Goal: Task Accomplishment & Management: Use online tool/utility

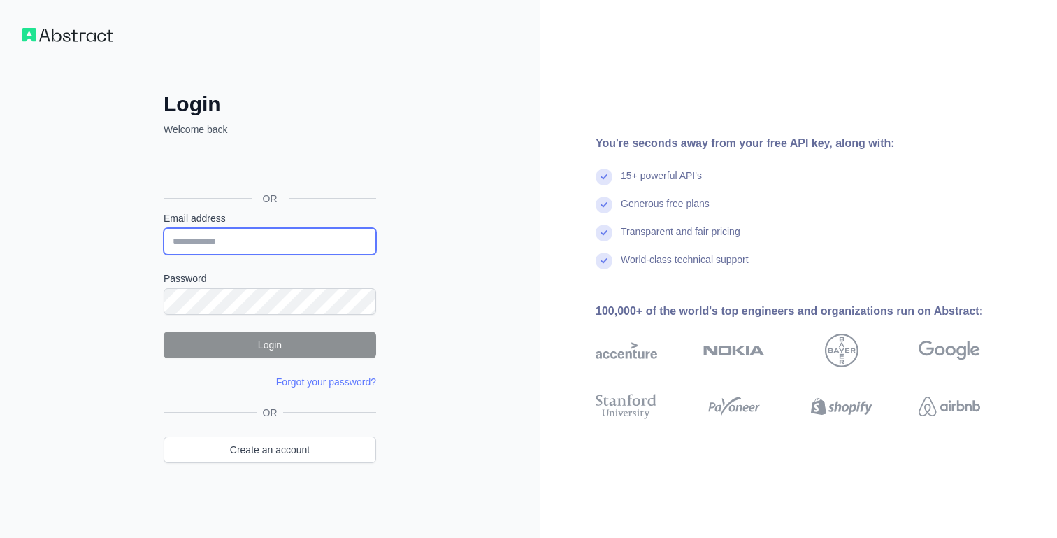
click at [320, 239] on input "Email address" at bounding box center [270, 241] width 213 height 27
click at [414, 232] on div "Login Welcome back OR Email address Password Login Forgot your password? Please…" at bounding box center [270, 269] width 540 height 538
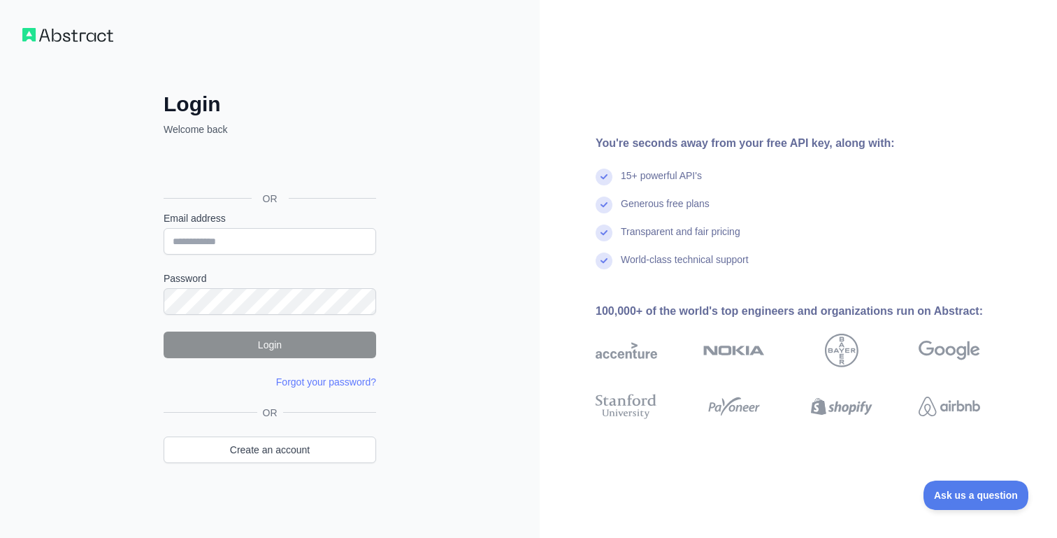
click at [470, 300] on div "Login Welcome back OR Email address Password Login Forgot your password? Please…" at bounding box center [270, 269] width 540 height 538
click at [317, 239] on input "Email address" at bounding box center [270, 241] width 213 height 27
type input "**"
click at [280, 461] on link "Create an account" at bounding box center [270, 449] width 213 height 27
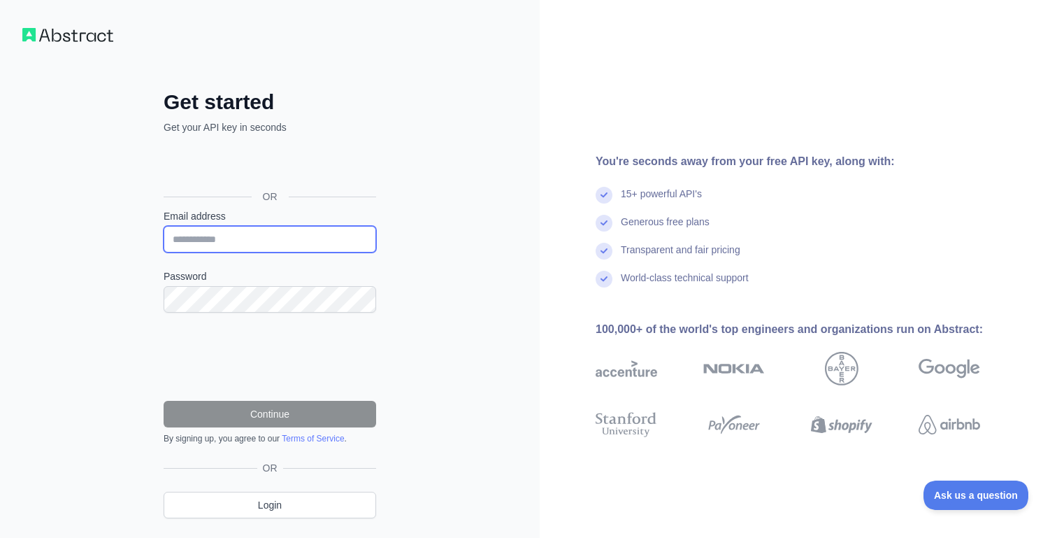
click at [289, 234] on input "Email address" at bounding box center [270, 239] width 213 height 27
type input "**********"
click at [273, 227] on input "**********" at bounding box center [270, 239] width 213 height 27
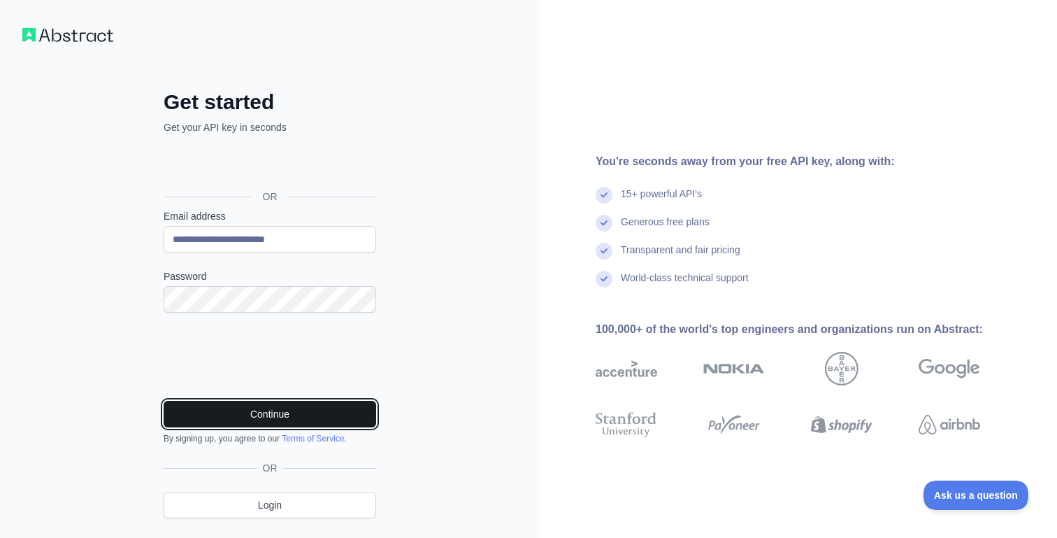
click at [291, 415] on button "Continue" at bounding box center [270, 414] width 213 height 27
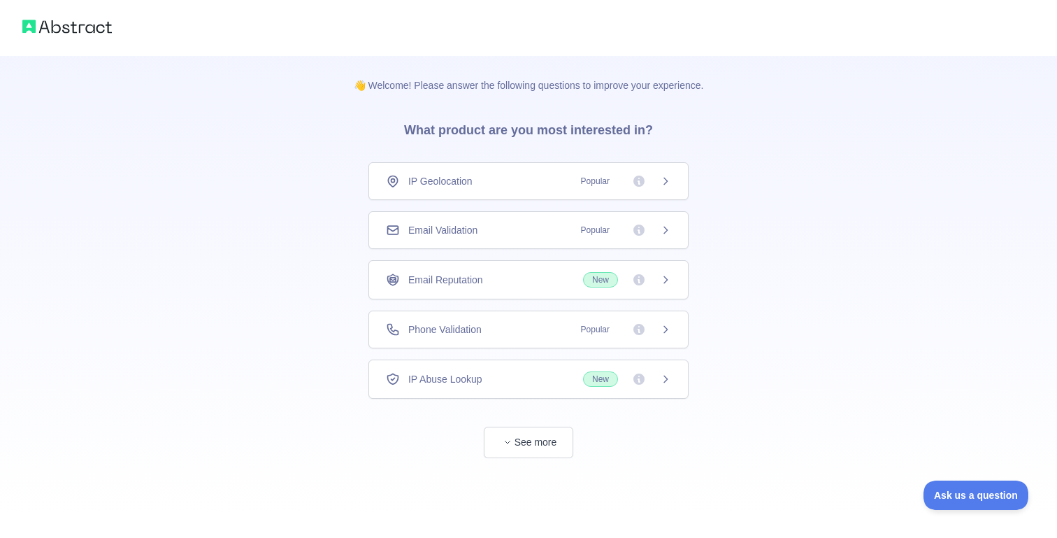
click at [657, 229] on span "Popular" at bounding box center [622, 230] width 99 height 14
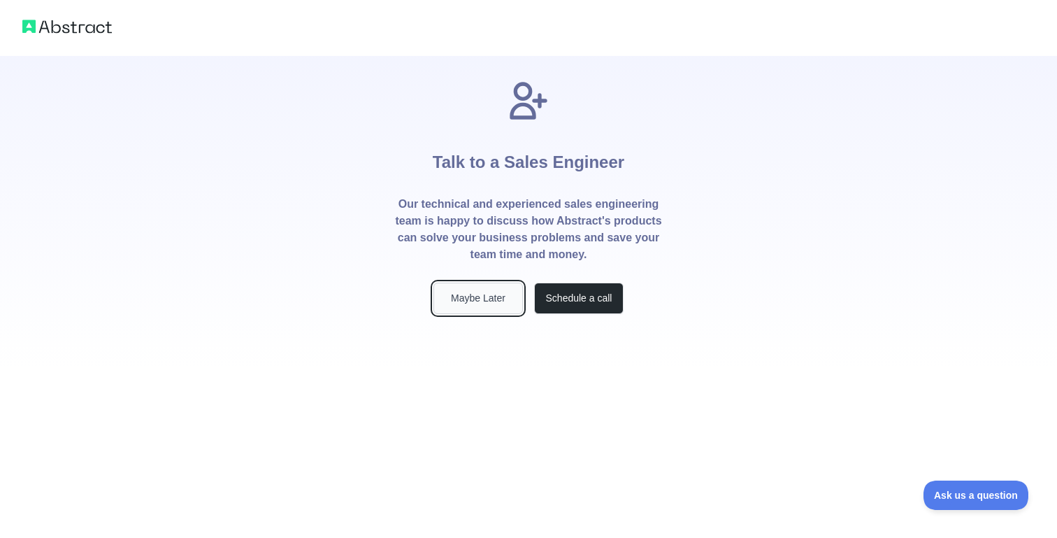
click at [481, 301] on button "Maybe Later" at bounding box center [479, 298] width 90 height 31
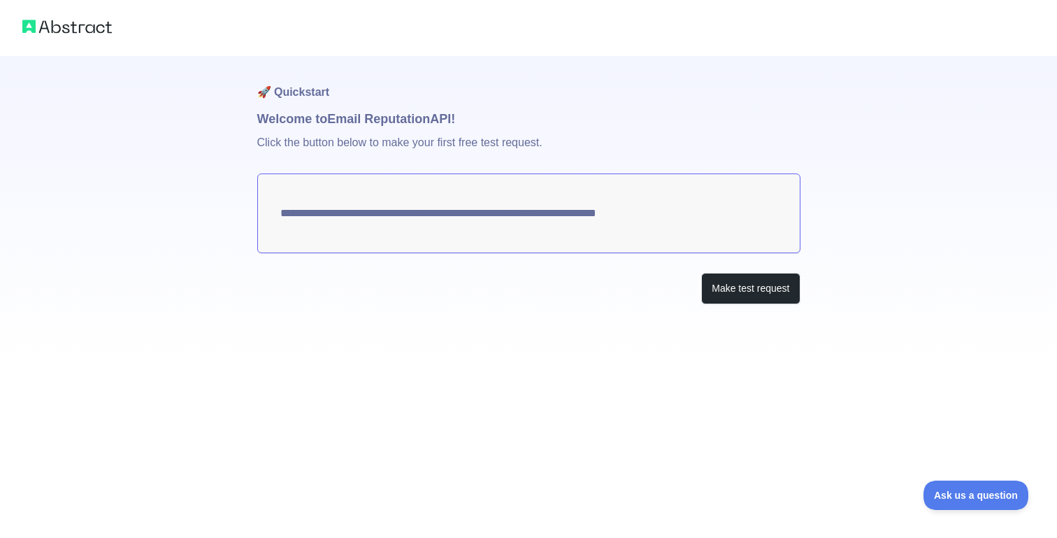
drag, startPoint x: 696, startPoint y: 214, endPoint x: 374, endPoint y: 217, distance: 322.4
click at [374, 217] on textarea "**********" at bounding box center [528, 213] width 543 height 80
click at [771, 293] on button "Make test request" at bounding box center [750, 288] width 99 height 31
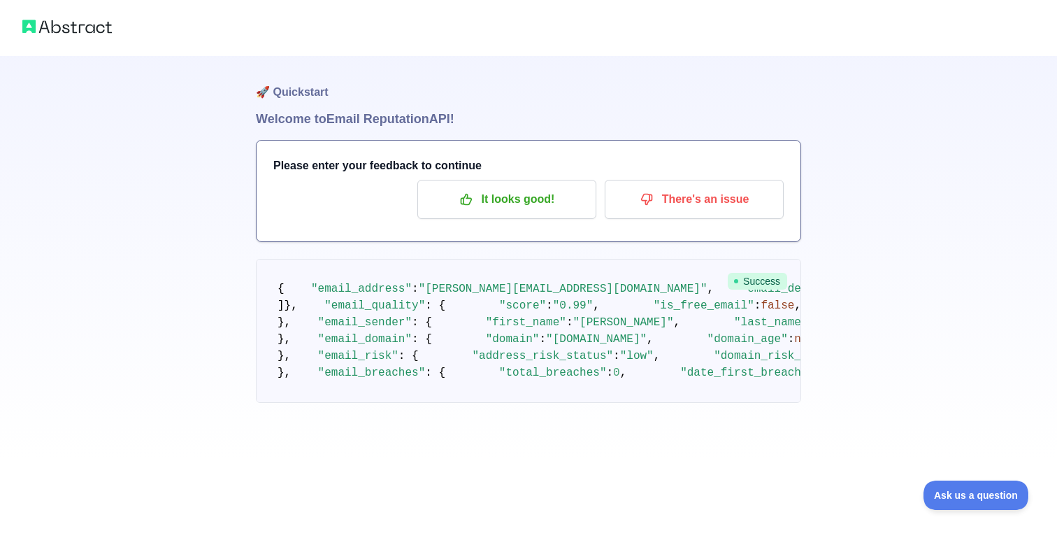
click at [755, 281] on span "Success" at bounding box center [757, 281] width 59 height 17
click at [85, 25] on img at bounding box center [67, 27] width 90 height 20
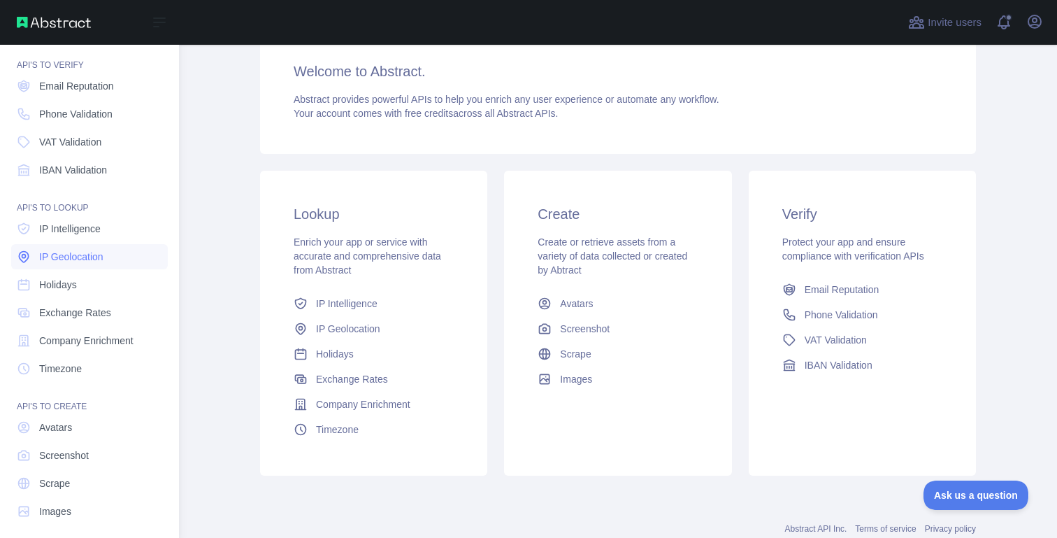
scroll to position [50, 0]
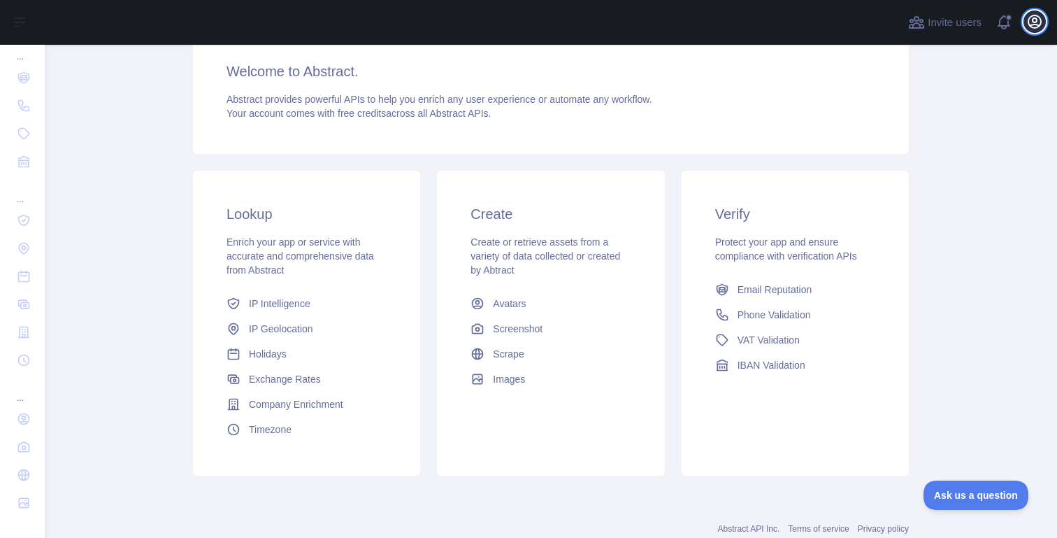
click at [1034, 17] on icon "button" at bounding box center [1035, 21] width 17 height 17
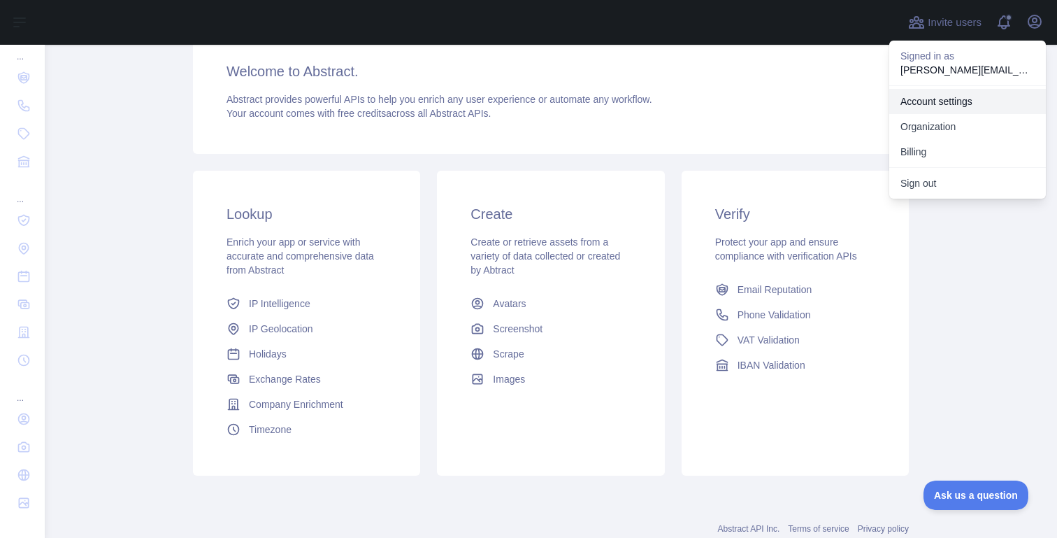
click at [957, 103] on link "Account settings" at bounding box center [967, 101] width 157 height 25
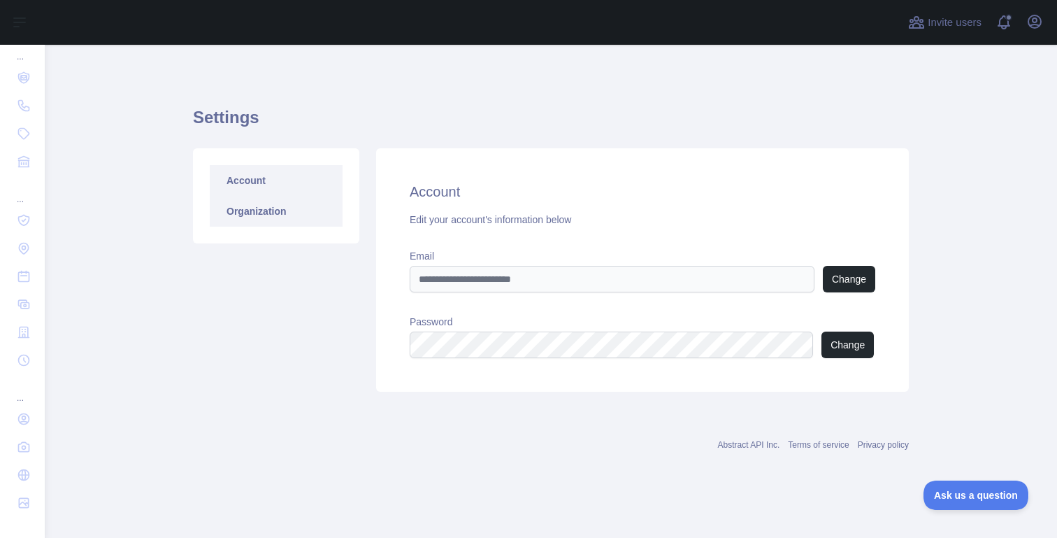
click at [280, 205] on link "Organization" at bounding box center [276, 211] width 133 height 31
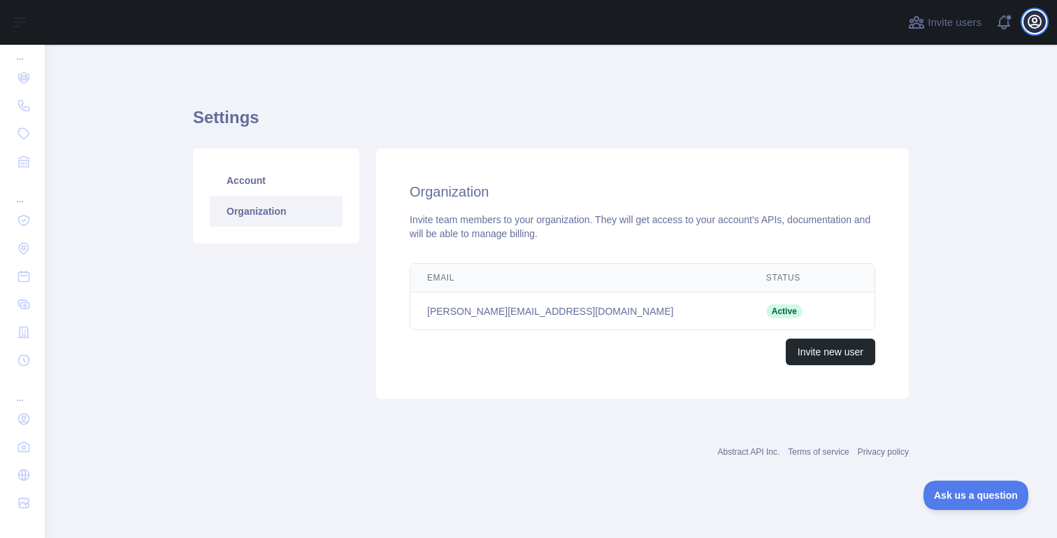
click at [1041, 24] on icon "button" at bounding box center [1035, 21] width 13 height 13
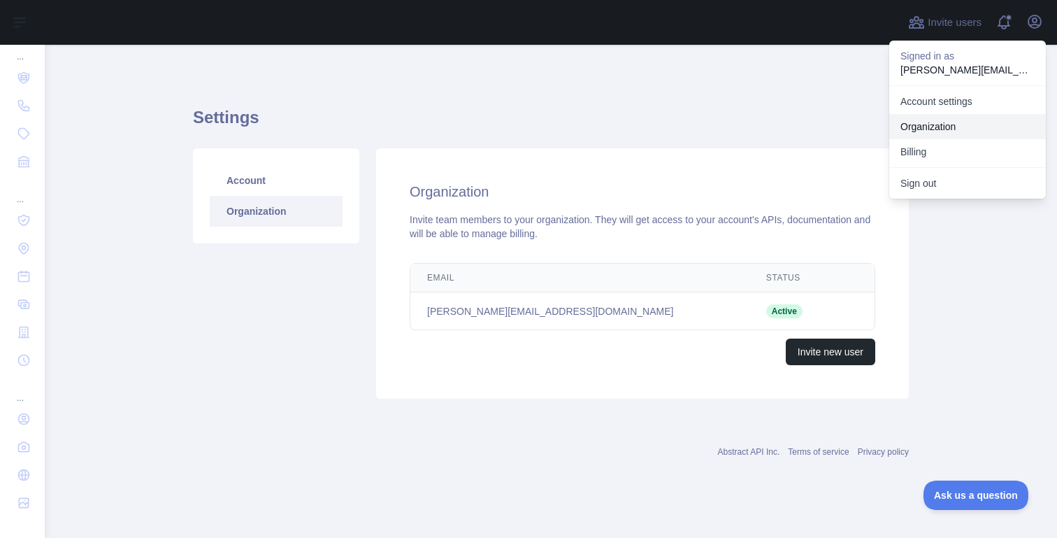
click at [962, 120] on link "Organization" at bounding box center [967, 126] width 157 height 25
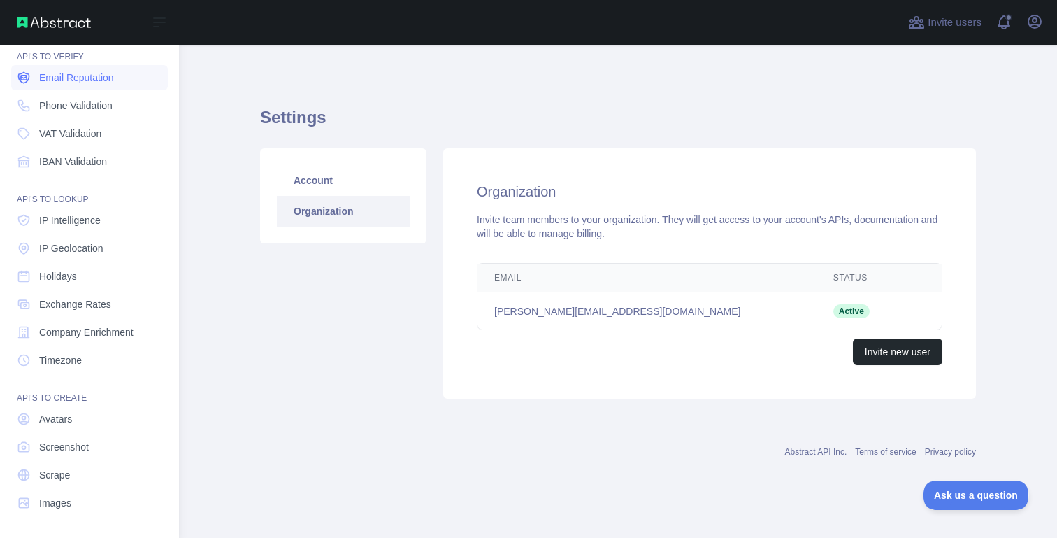
click at [81, 78] on span "Email Reputation" at bounding box center [76, 78] width 75 height 14
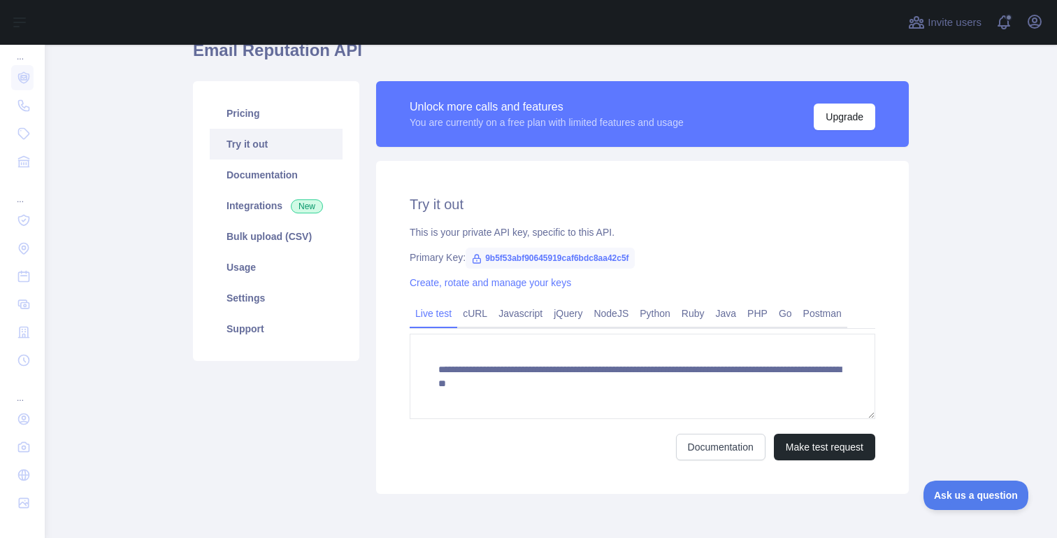
scroll to position [69, 0]
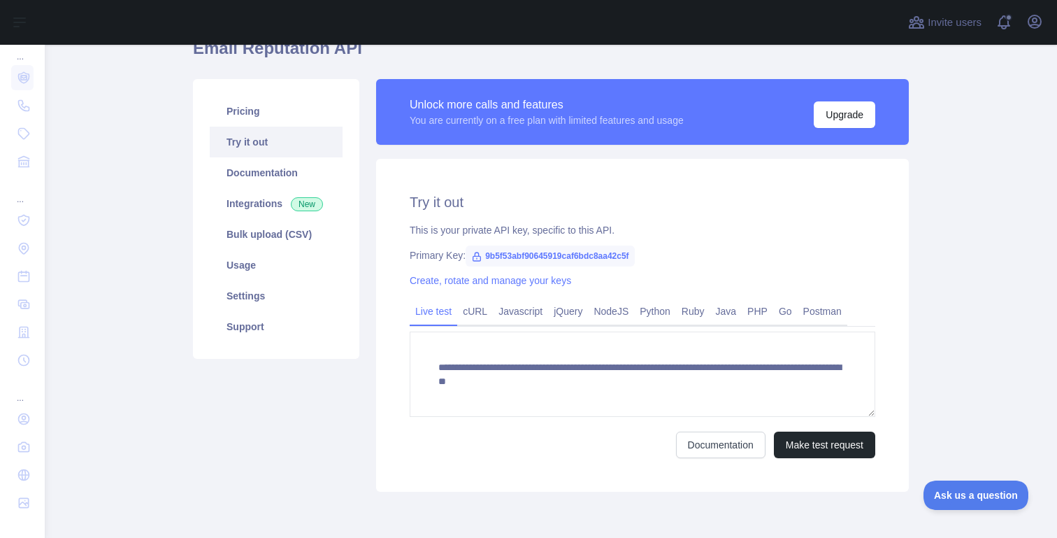
click at [511, 256] on span "9b5f53abf90645919caf6bdc8aa42c5f" at bounding box center [550, 255] width 169 height 21
drag, startPoint x: 488, startPoint y: 256, endPoint x: 663, endPoint y: 250, distance: 174.9
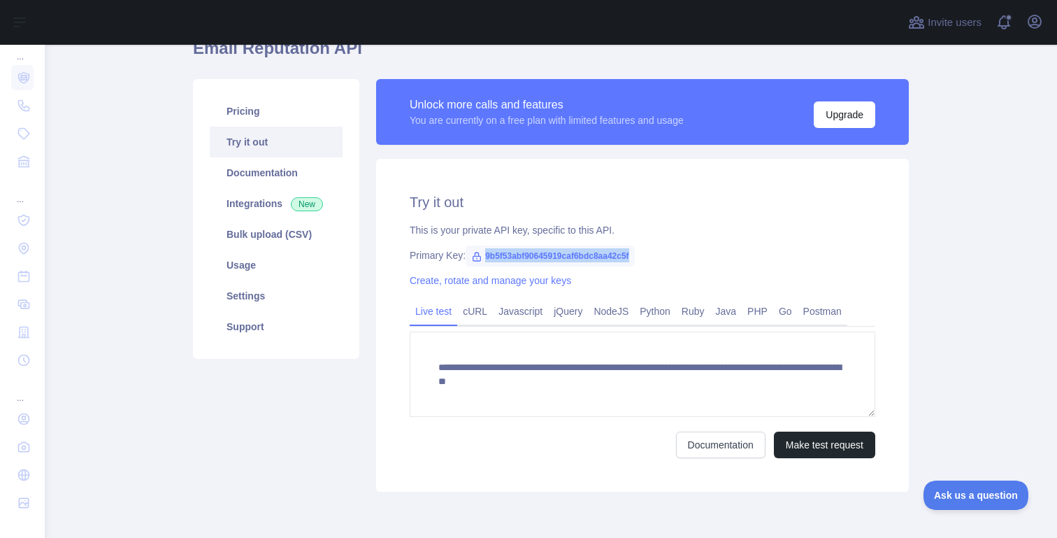
click at [663, 250] on div "Primary Key: 9b5f53abf90645919caf6bdc8aa42c5f" at bounding box center [643, 255] width 466 height 14
click at [616, 280] on div "Create, rotate and manage your keys" at bounding box center [643, 280] width 466 height 14
click at [533, 310] on link "Javascript" at bounding box center [520, 311] width 55 height 22
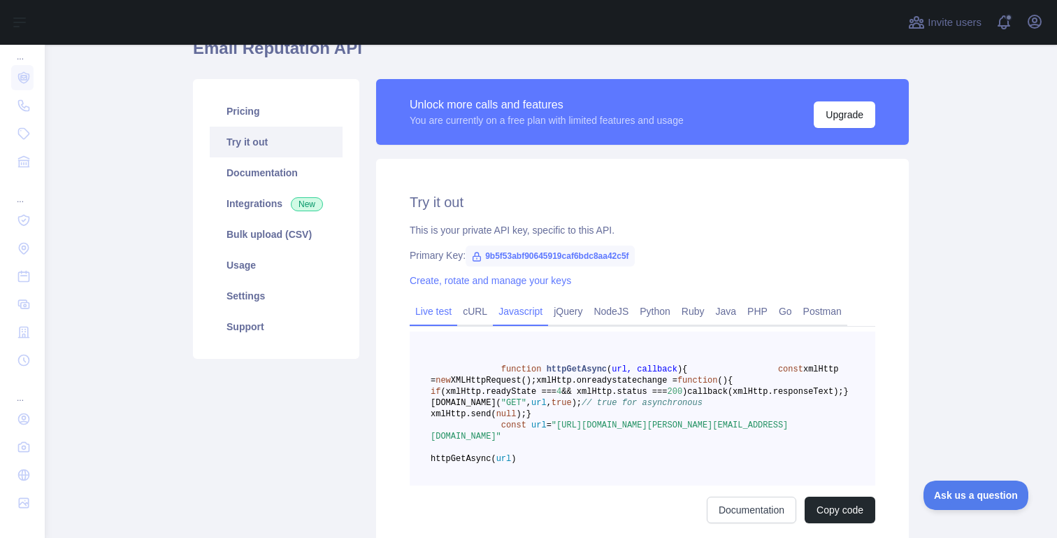
click at [438, 310] on link "Live test" at bounding box center [434, 311] width 48 height 22
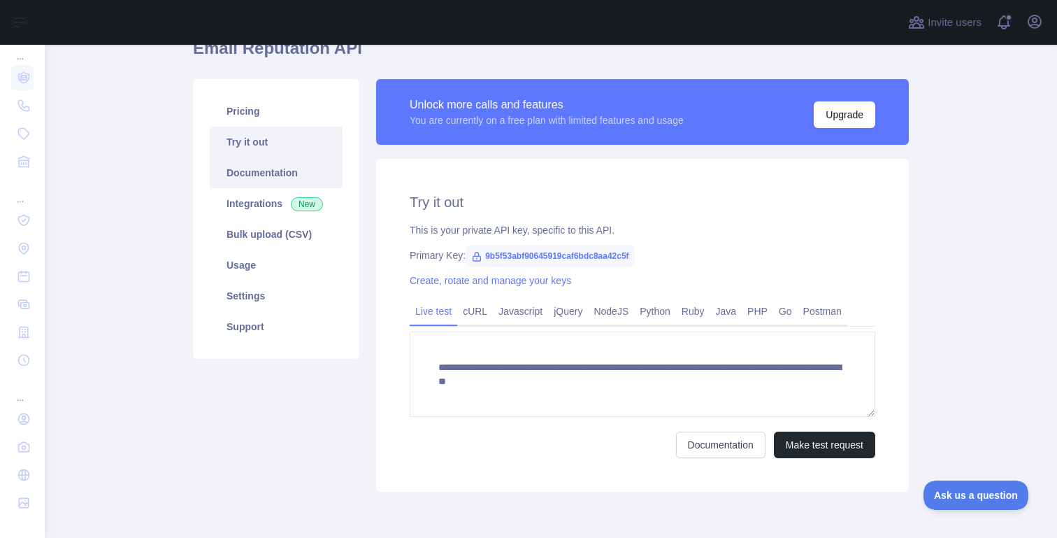
click at [271, 171] on link "Documentation" at bounding box center [276, 172] width 133 height 31
drag, startPoint x: 465, startPoint y: 255, endPoint x: 407, endPoint y: 254, distance: 58.1
click at [407, 254] on div "**********" at bounding box center [642, 325] width 533 height 333
copy div "Primary Key"
click at [696, 239] on div "**********" at bounding box center [642, 325] width 533 height 333
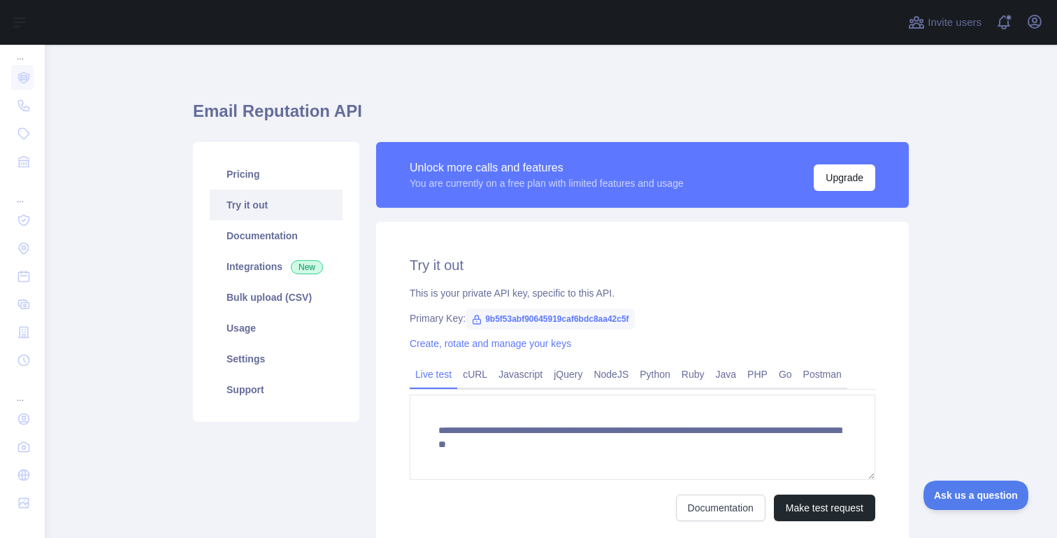
scroll to position [0, 0]
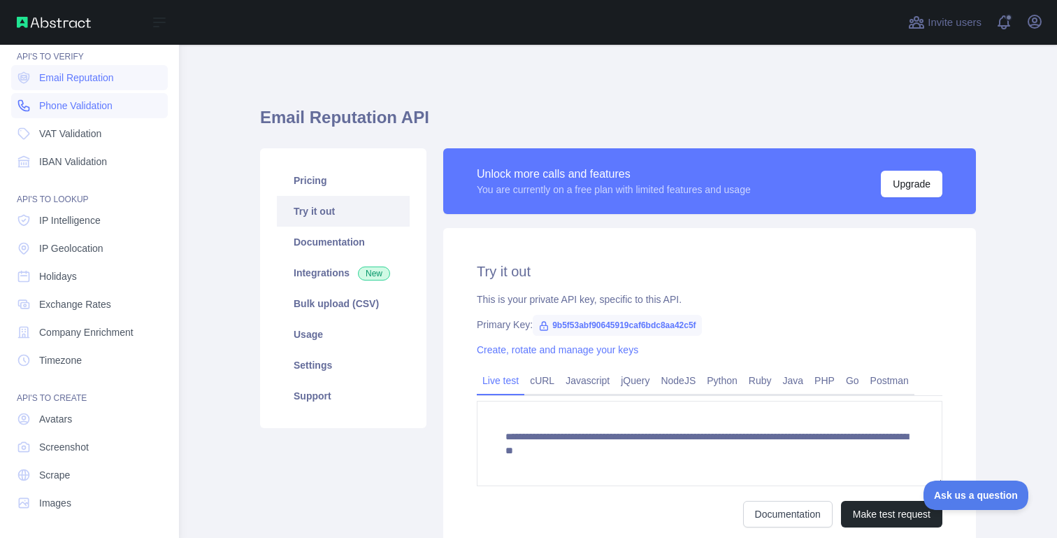
click at [93, 102] on span "Phone Validation" at bounding box center [75, 106] width 73 height 14
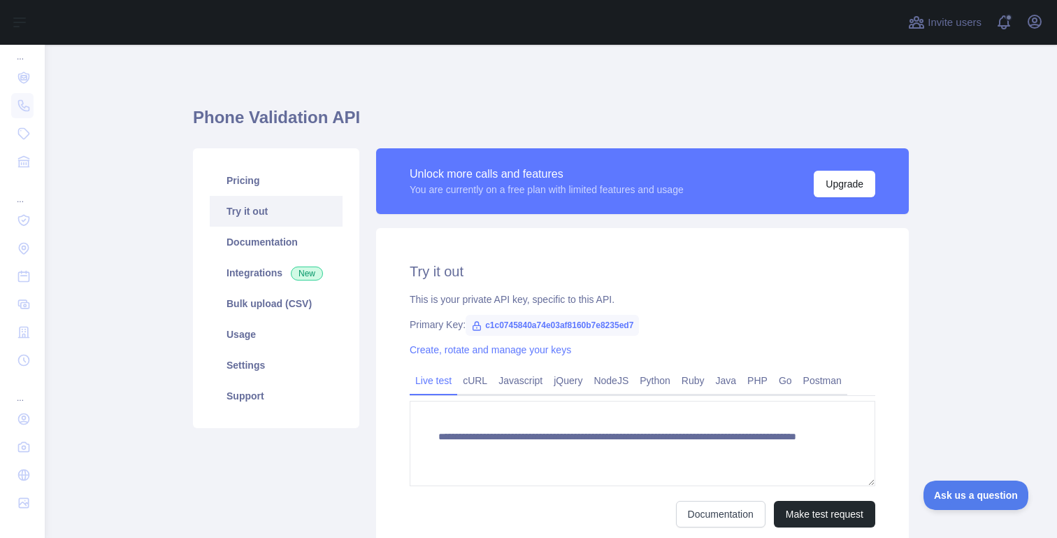
type textarea "**********"
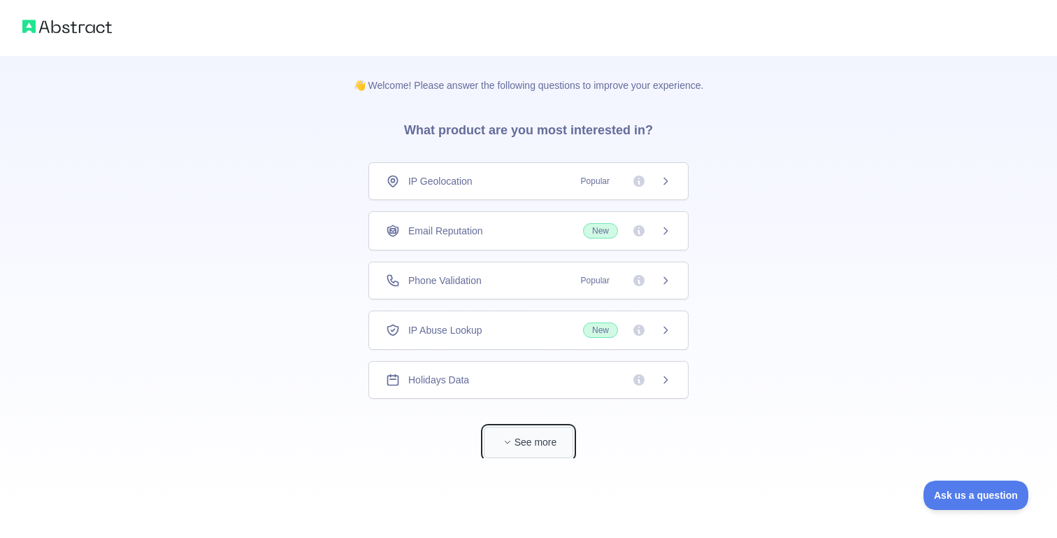
click at [529, 439] on button "See more" at bounding box center [529, 442] width 90 height 31
